Goal: Check status: Check status

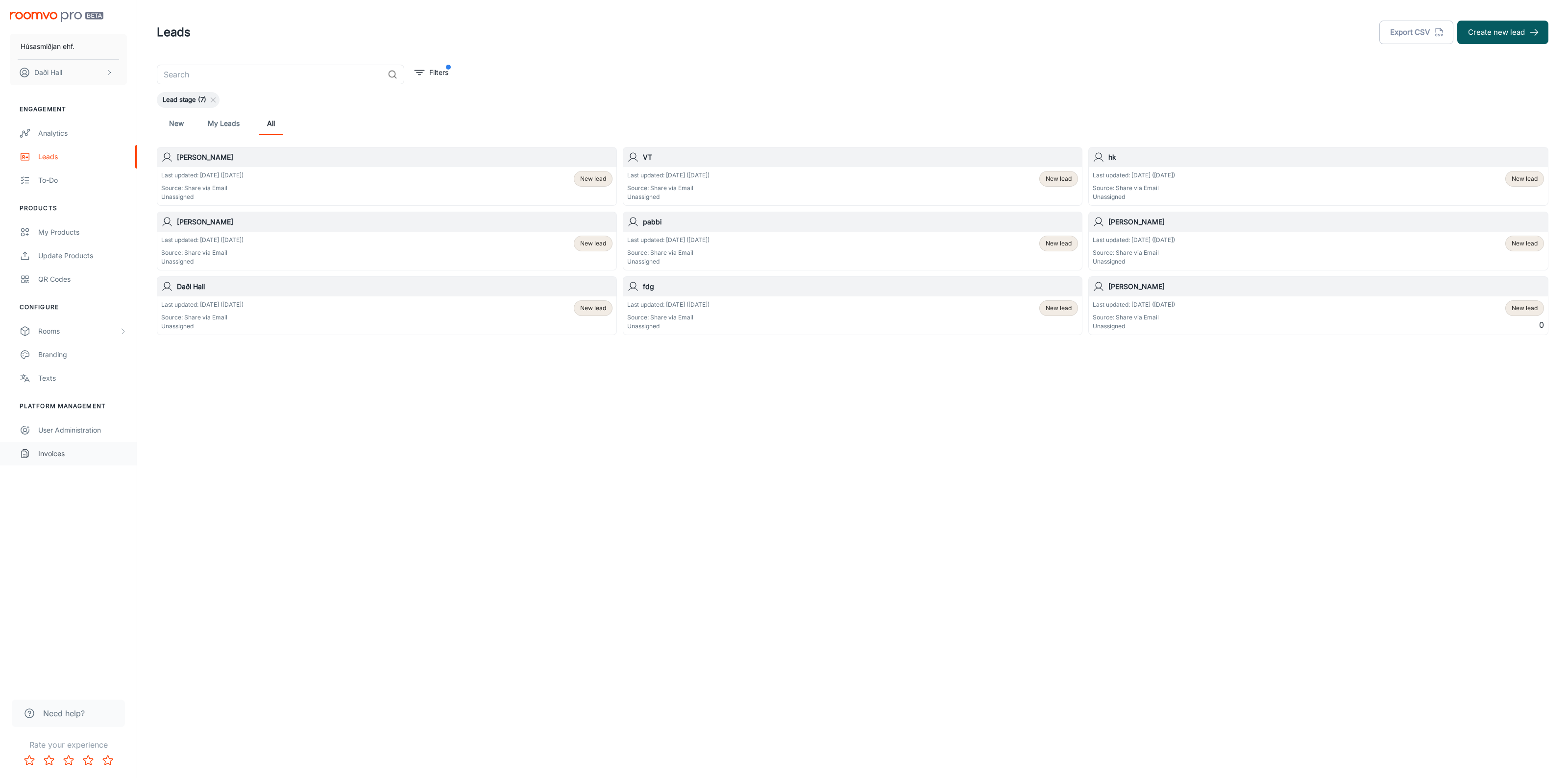
click at [54, 457] on div "Invoices" at bounding box center [83, 454] width 89 height 11
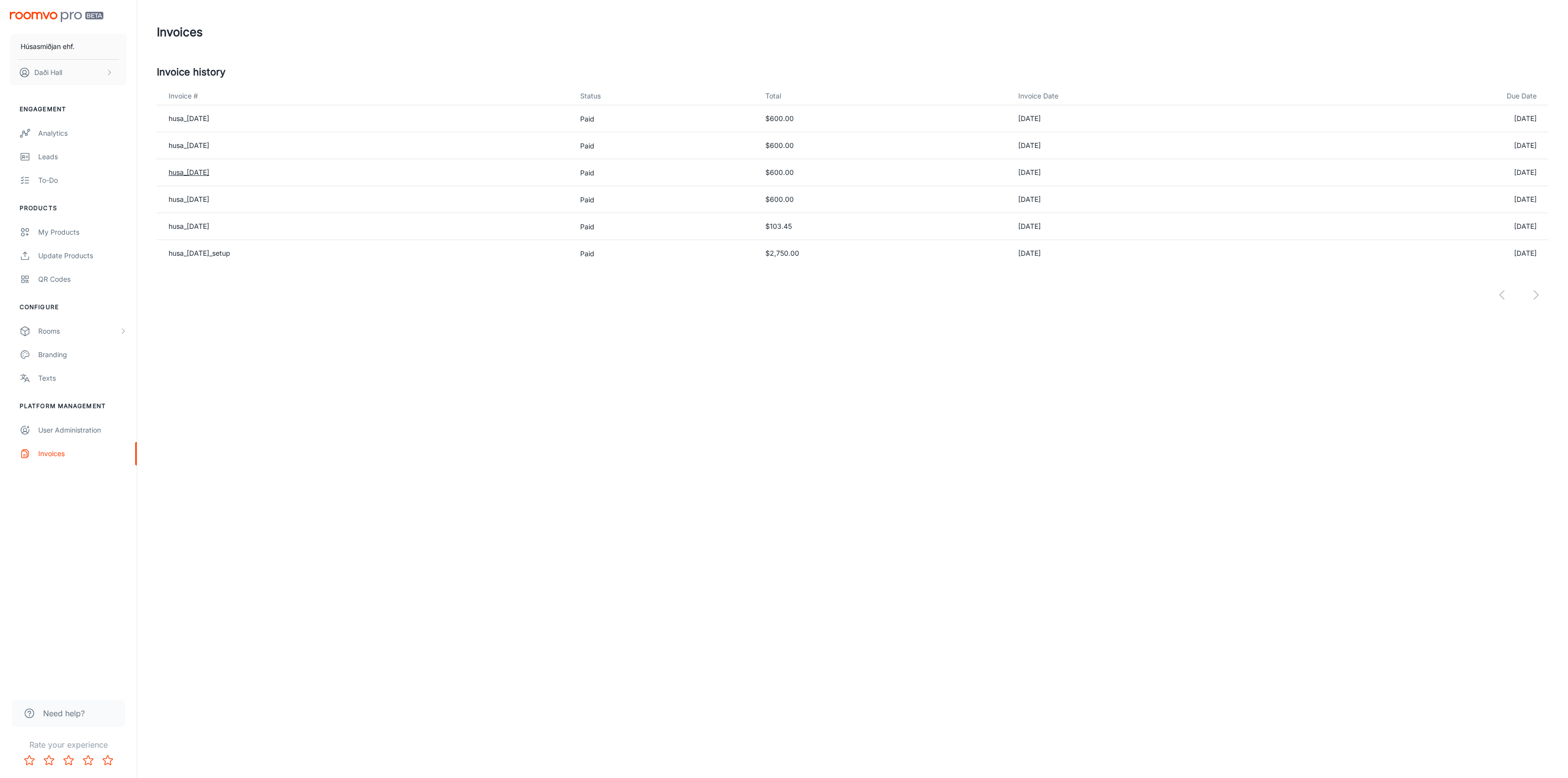
click at [209, 168] on link "husa_[DATE]" at bounding box center [189, 172] width 41 height 8
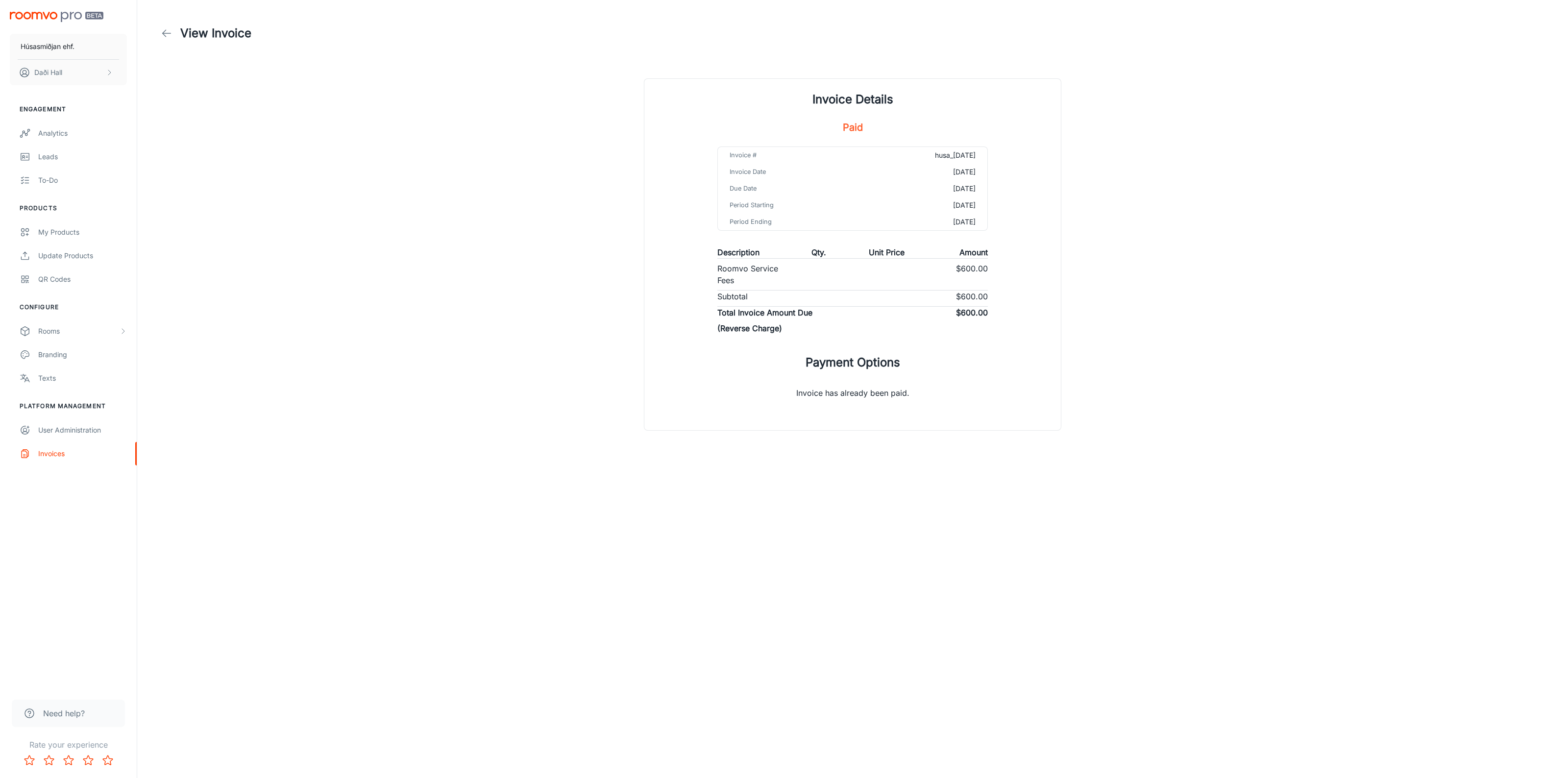
click at [856, 128] on h5 "Paid" at bounding box center [853, 127] width 20 height 15
click at [819, 320] on div "Description Qty. Unit Price Amount Roomvo Service Fees $600.00 Subtotal $600.00…" at bounding box center [853, 291] width 271 height 92
click at [166, 38] on icon at bounding box center [166, 33] width 12 height 12
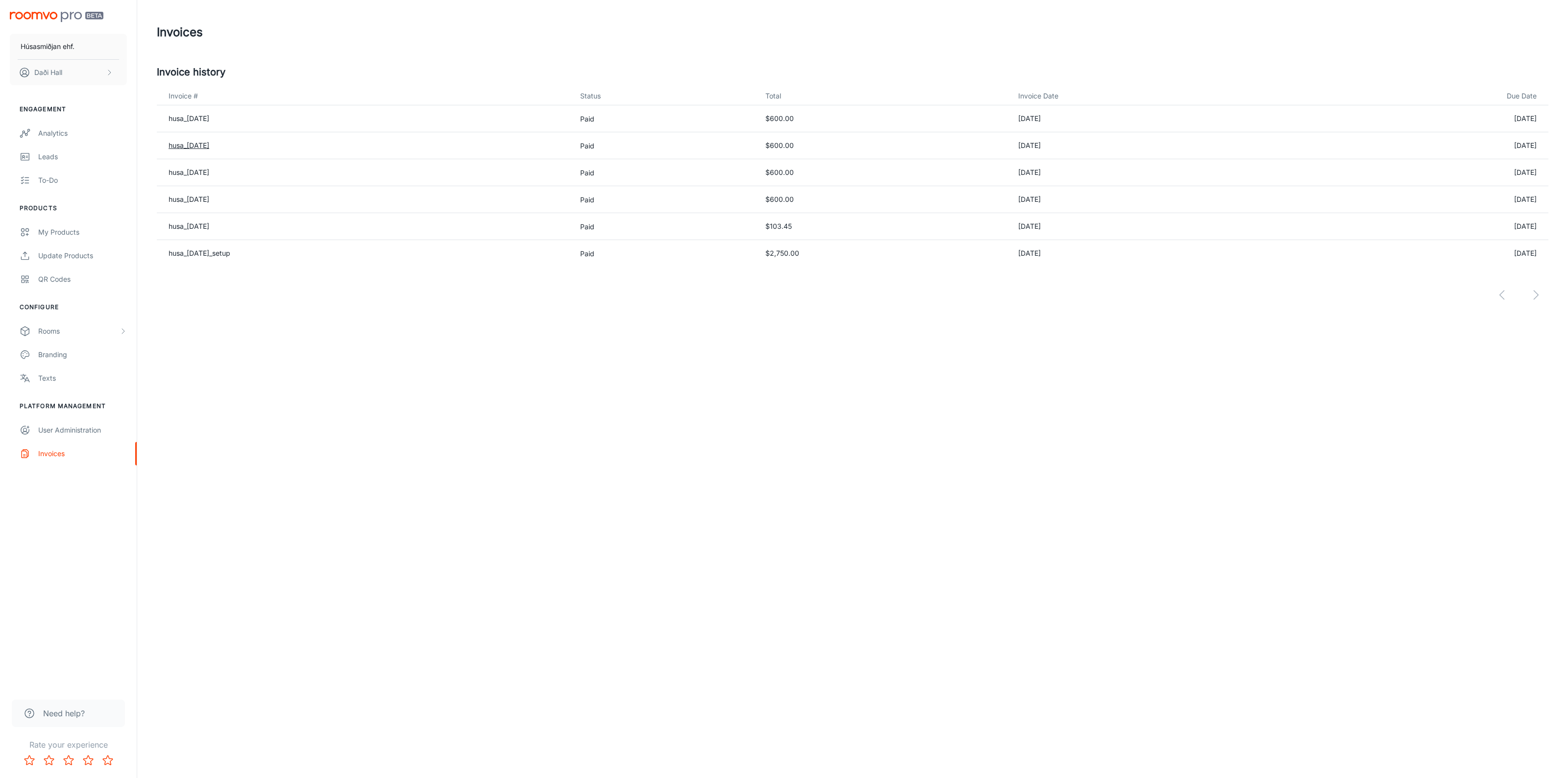
click at [209, 145] on link "husa_[DATE]" at bounding box center [189, 144] width 41 height 8
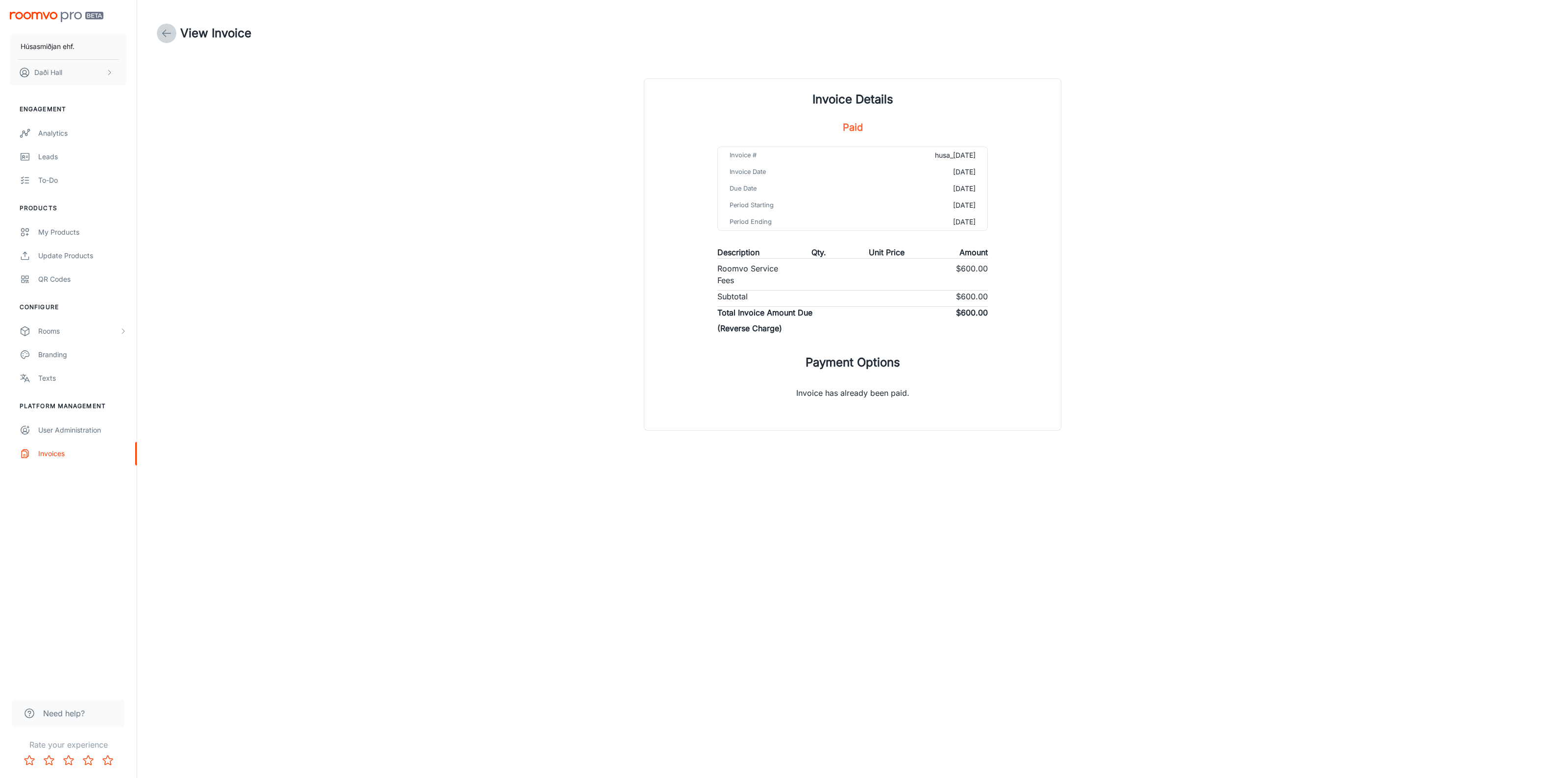
click at [169, 34] on icon at bounding box center [166, 33] width 12 height 12
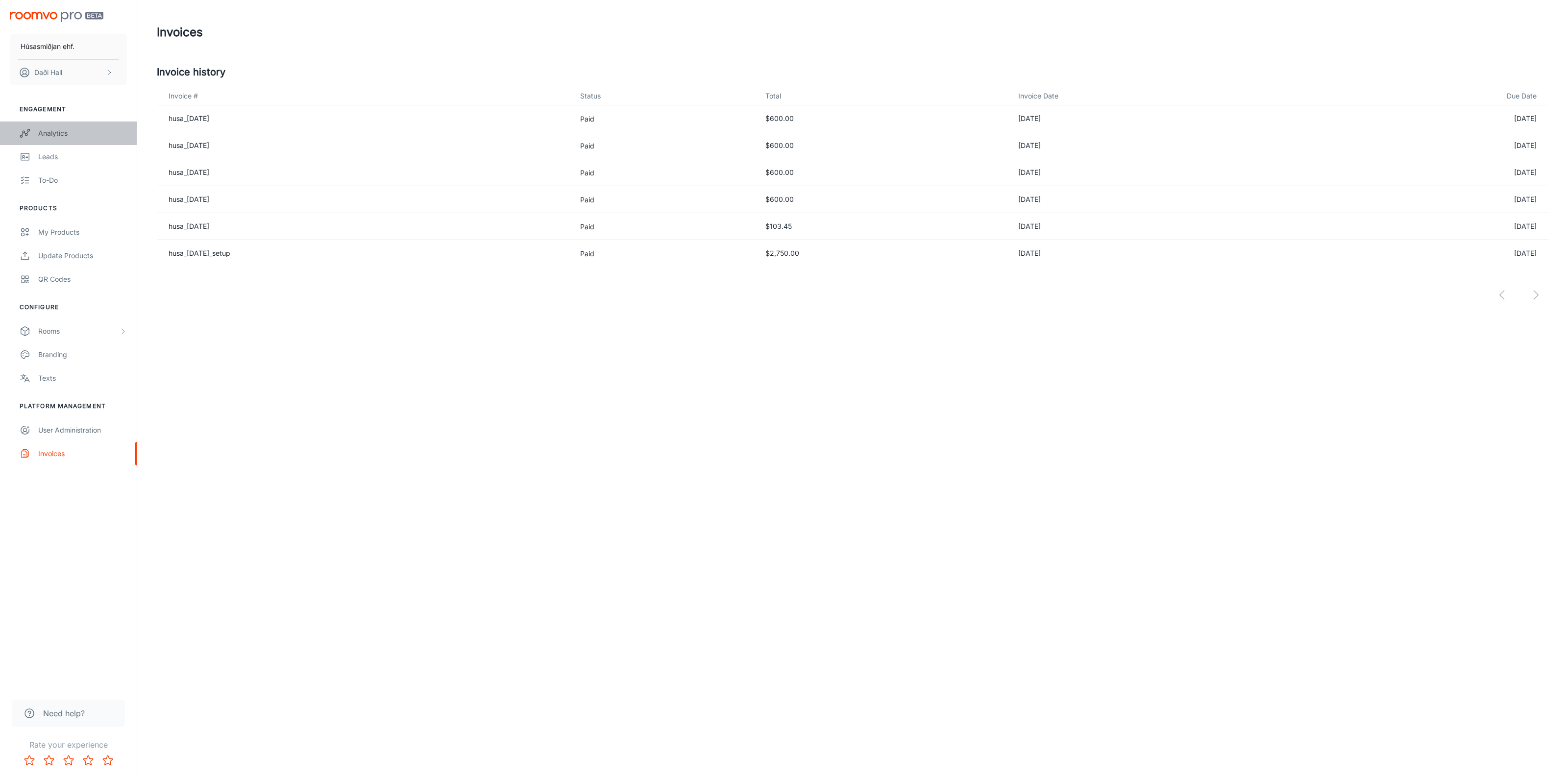
click at [44, 138] on div "Analytics" at bounding box center [83, 133] width 89 height 11
